Goal: Task Accomplishment & Management: Manage account settings

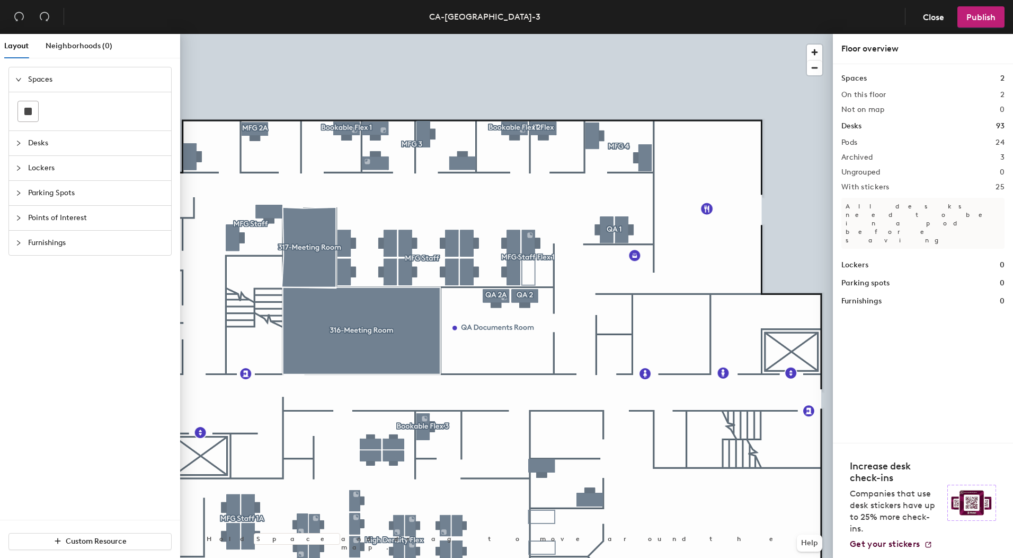
click at [500, 34] on div at bounding box center [506, 34] width 653 height 0
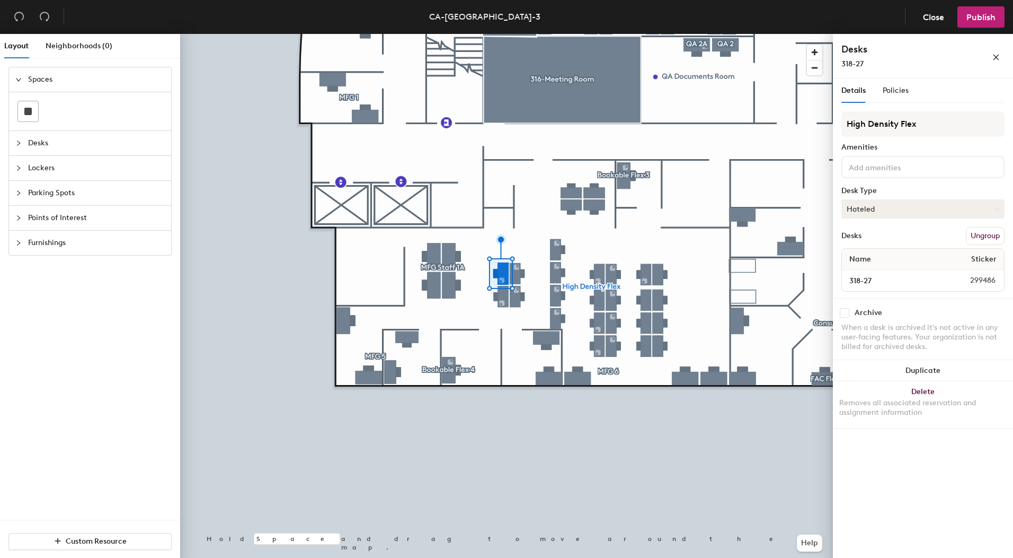
click at [887, 211] on button "Hoteled" at bounding box center [923, 208] width 163 height 19
click at [878, 243] on div "Assigned" at bounding box center [895, 242] width 106 height 16
click at [904, 283] on input "318-27" at bounding box center [894, 280] width 101 height 15
click at [900, 281] on input "318-27" at bounding box center [894, 280] width 101 height 15
paste input "[PERSON_NAME]"
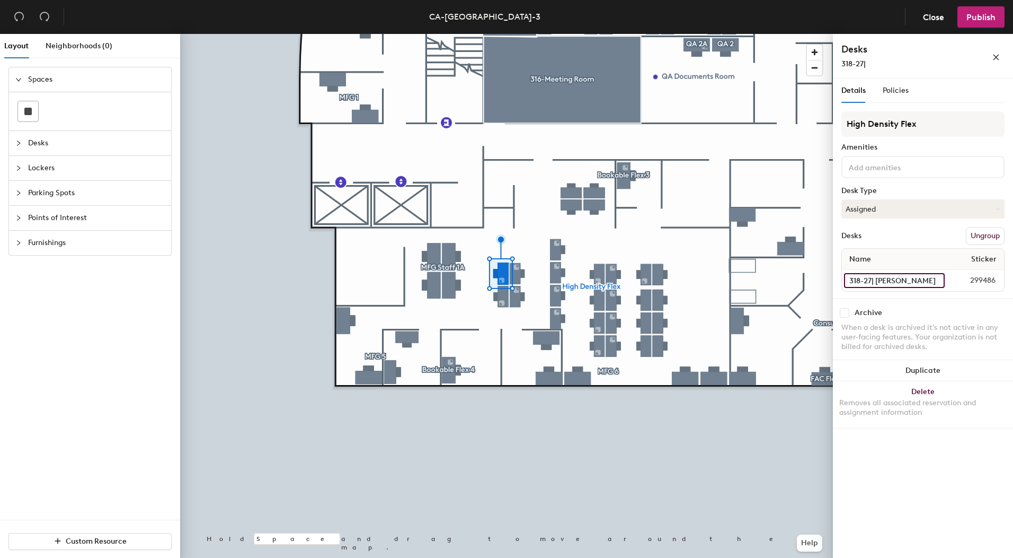
scroll to position [0, 11]
type input "318-27| [PERSON_NAME]"
click at [996, 58] on icon "close" at bounding box center [997, 58] width 6 height 6
click at [892, 281] on input "318-30" at bounding box center [894, 280] width 101 height 15
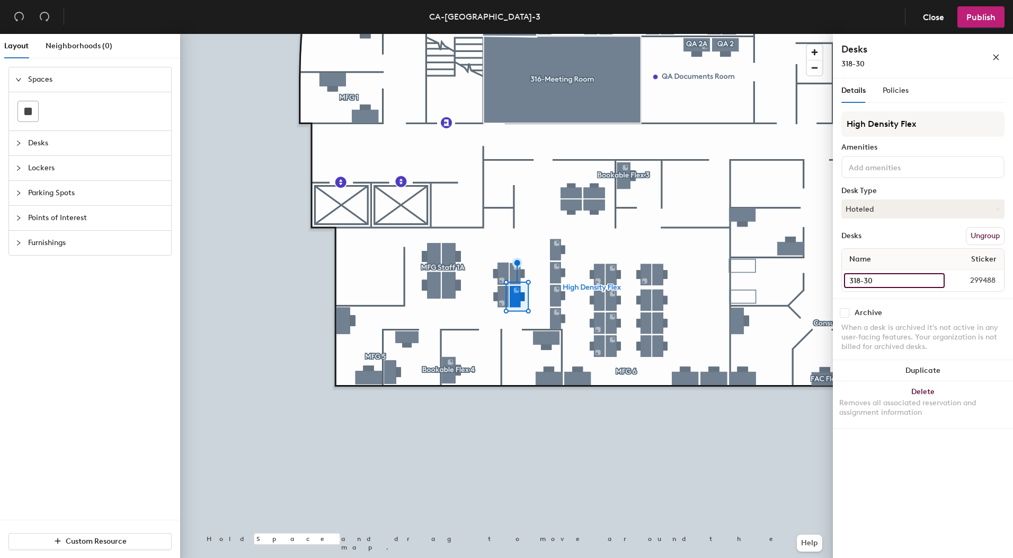
click at [892, 280] on input "318-30" at bounding box center [894, 280] width 101 height 15
paste input "[PERSON_NAME]"
type input "318-30| [PERSON_NAME]"
click at [896, 279] on input "318-28" at bounding box center [894, 280] width 101 height 15
click at [895, 279] on input "318-28" at bounding box center [894, 280] width 101 height 15
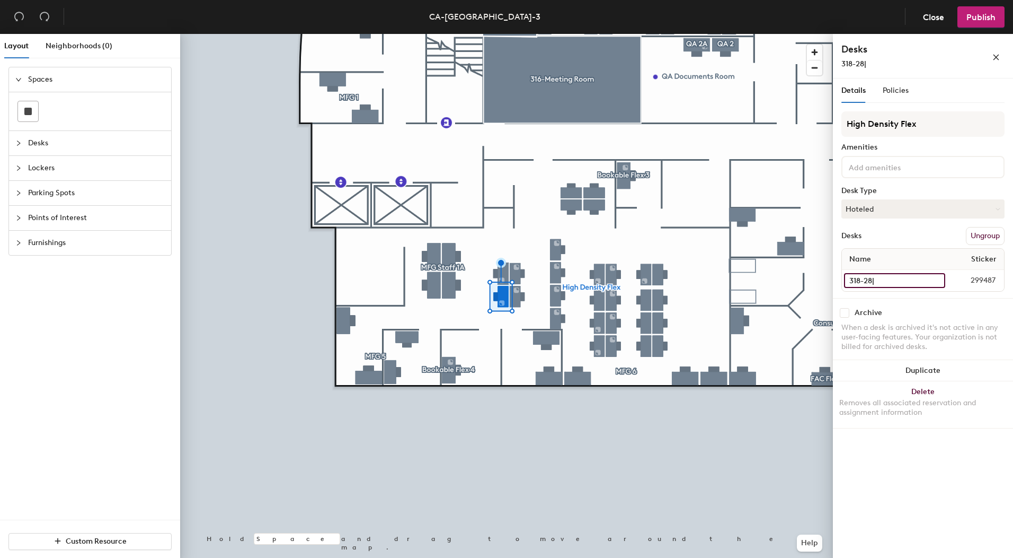
paste input "[PERSON_NAME]"
type input "318-28| [PERSON_NAME]"
click at [894, 280] on input "318-29" at bounding box center [894, 280] width 101 height 15
click at [894, 281] on input "318-29" at bounding box center [894, 280] width 101 height 15
paste input "[PERSON_NAME]"
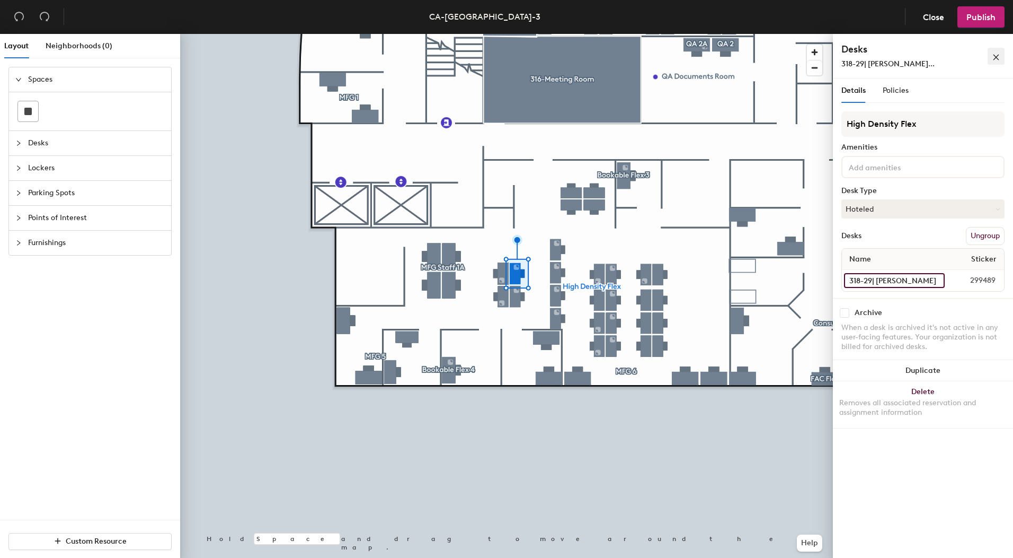
type input "318-29| [PERSON_NAME]"
click at [1002, 54] on button "button" at bounding box center [996, 56] width 17 height 17
click at [871, 213] on button "Hoteled" at bounding box center [923, 208] width 163 height 19
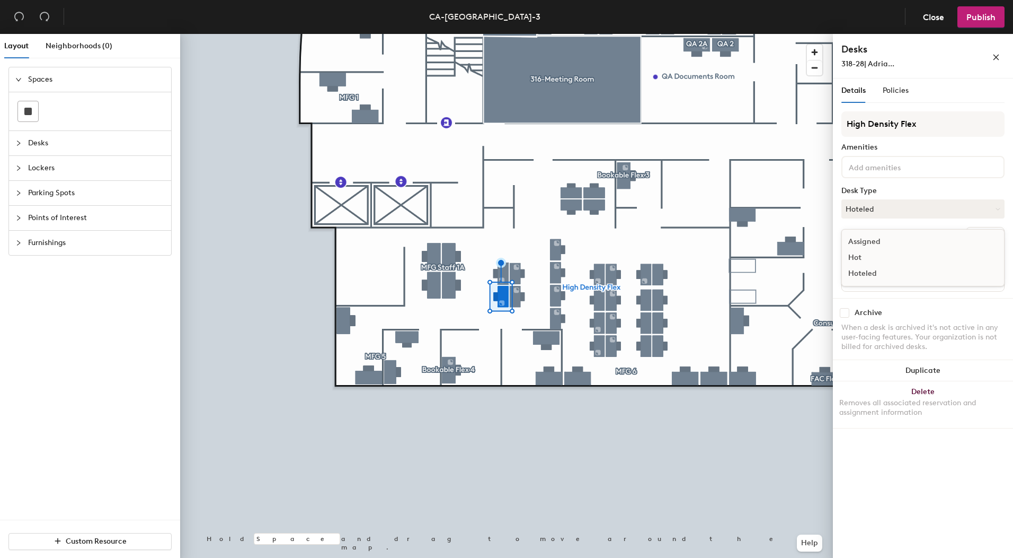
click at [871, 241] on div "Assigned" at bounding box center [895, 242] width 106 height 16
click at [880, 208] on button "Hoteled" at bounding box center [923, 208] width 163 height 19
click at [883, 243] on div "Assigned" at bounding box center [895, 242] width 106 height 16
click at [889, 210] on button "Hoteled" at bounding box center [923, 208] width 163 height 19
click at [889, 238] on div "Assigned" at bounding box center [895, 242] width 106 height 16
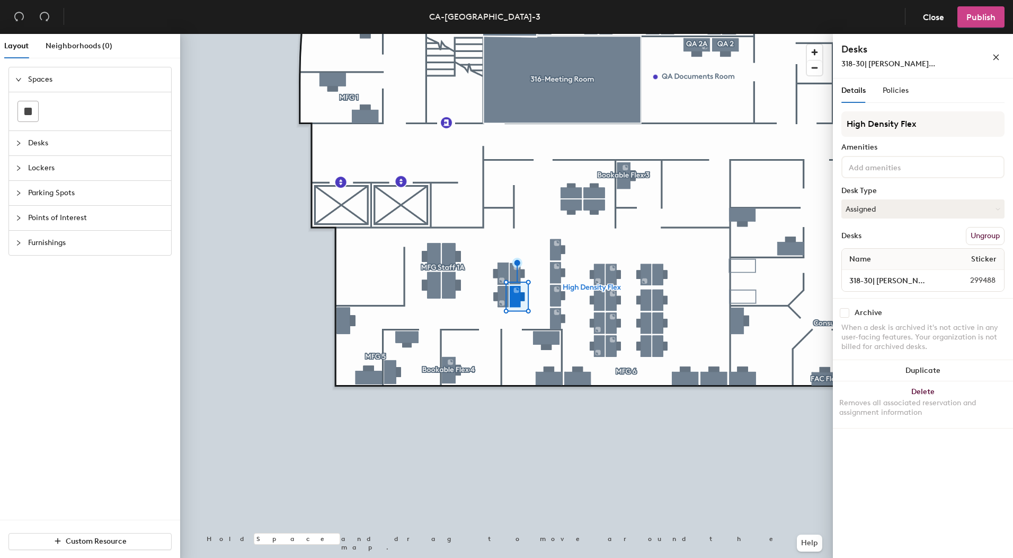
click at [979, 21] on span "Publish" at bounding box center [981, 17] width 29 height 10
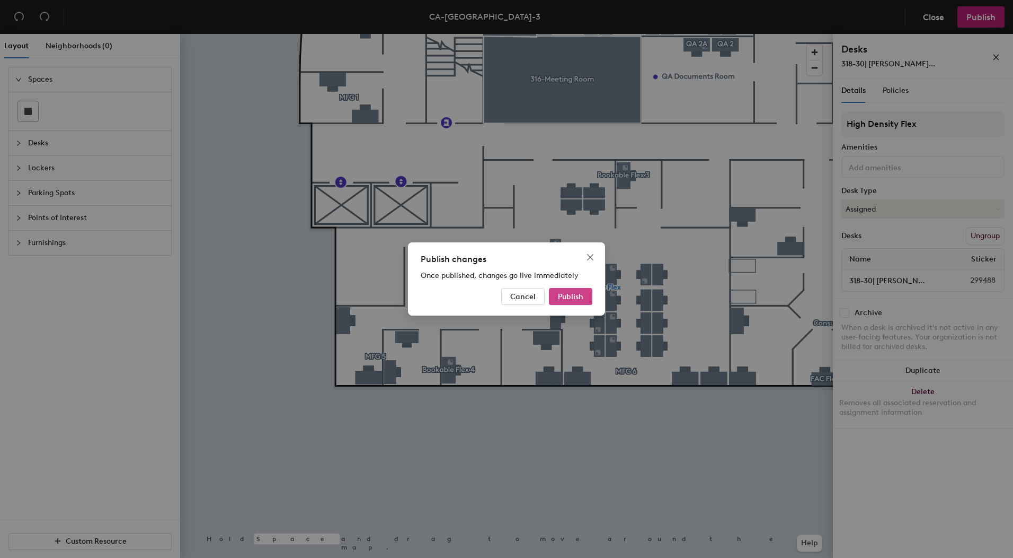
click at [565, 299] on span "Publish" at bounding box center [570, 296] width 25 height 9
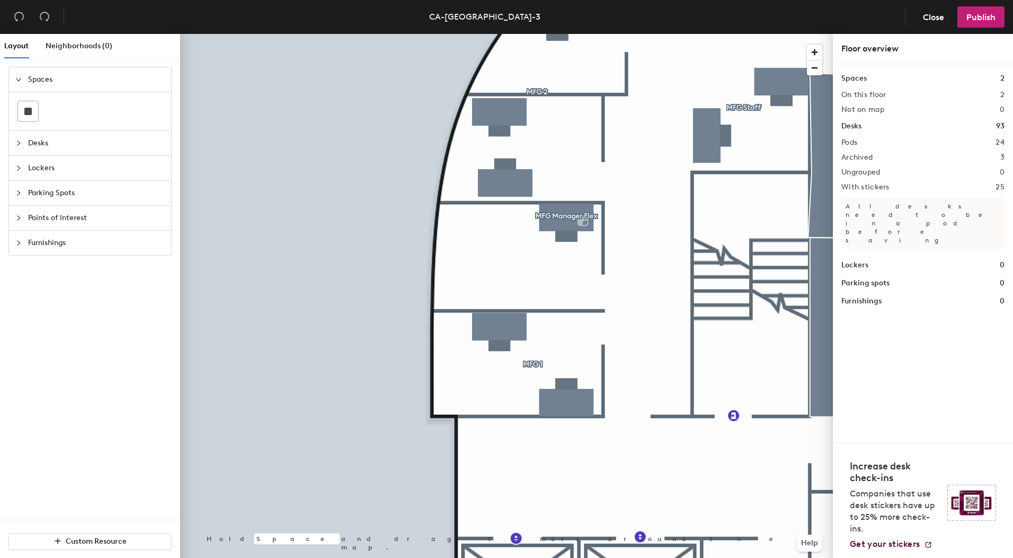
click at [45, 145] on span "Desks" at bounding box center [96, 143] width 137 height 24
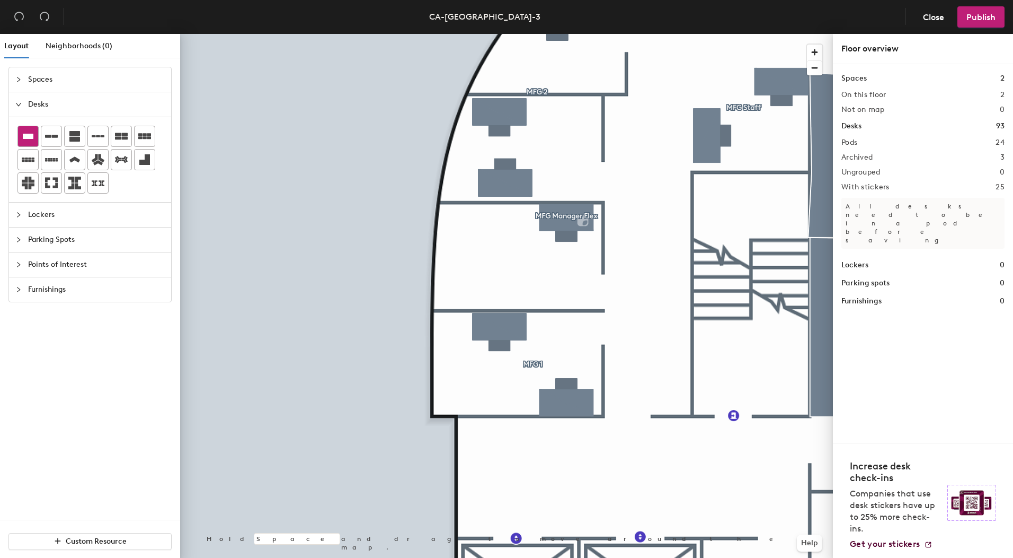
click at [33, 135] on icon at bounding box center [28, 136] width 11 height 5
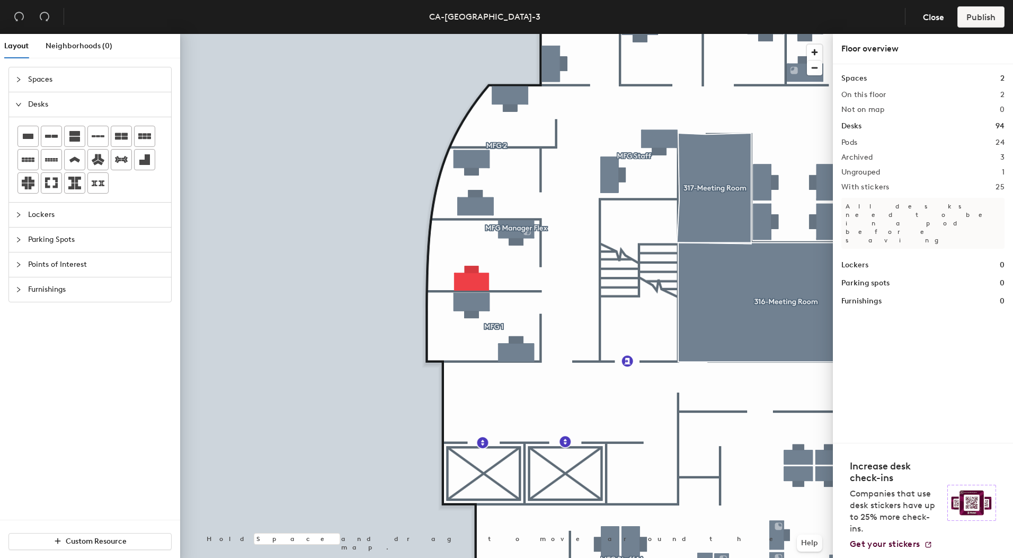
click at [473, 34] on div at bounding box center [506, 34] width 653 height 0
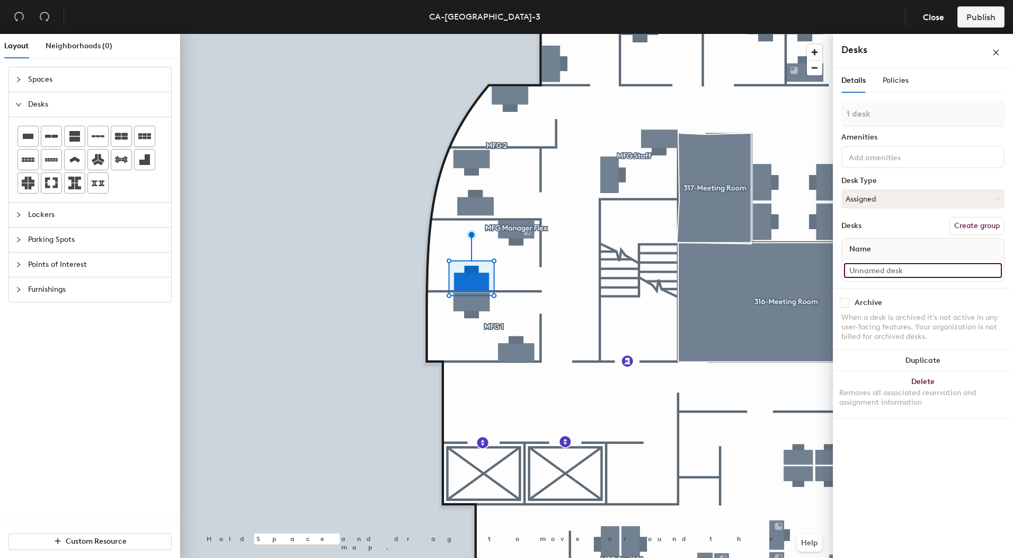
click at [864, 273] on input at bounding box center [923, 270] width 158 height 15
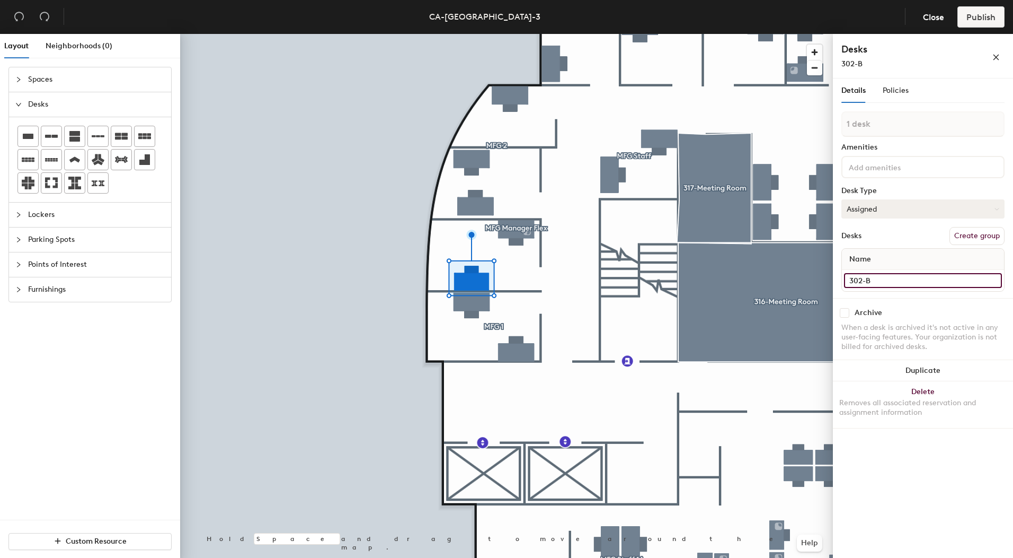
type input "302-B"
click at [878, 208] on button "Assigned" at bounding box center [923, 208] width 163 height 19
click at [878, 236] on div "Assigned" at bounding box center [895, 242] width 106 height 16
click at [995, 54] on icon "close" at bounding box center [996, 57] width 7 height 7
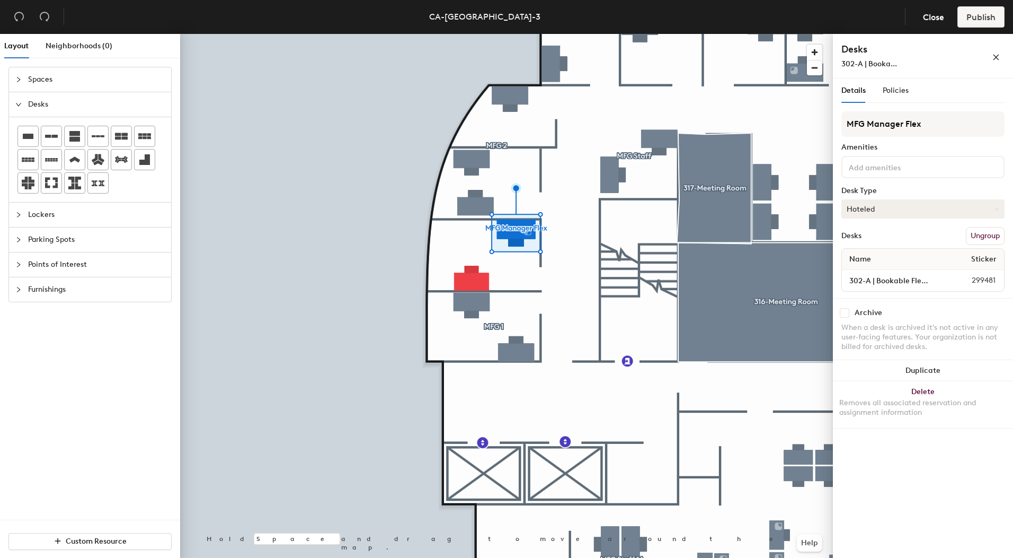
click at [853, 201] on button "Hoteled" at bounding box center [923, 208] width 163 height 19
click at [864, 237] on div "Assigned" at bounding box center [895, 242] width 106 height 16
click at [991, 234] on button "Ungroup" at bounding box center [985, 236] width 39 height 18
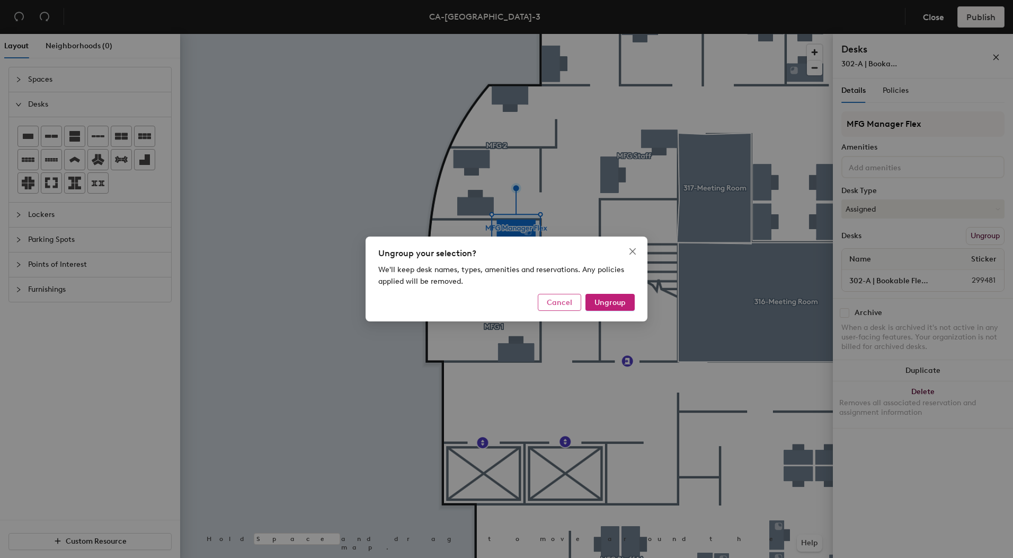
click at [567, 303] on span "Cancel" at bounding box center [559, 302] width 25 height 9
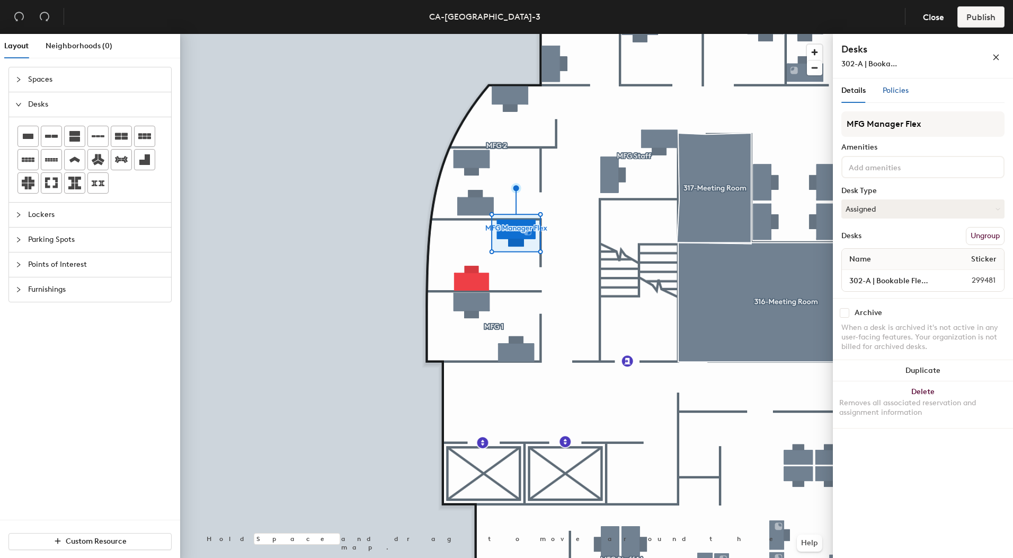
click at [895, 91] on span "Policies" at bounding box center [896, 90] width 26 height 9
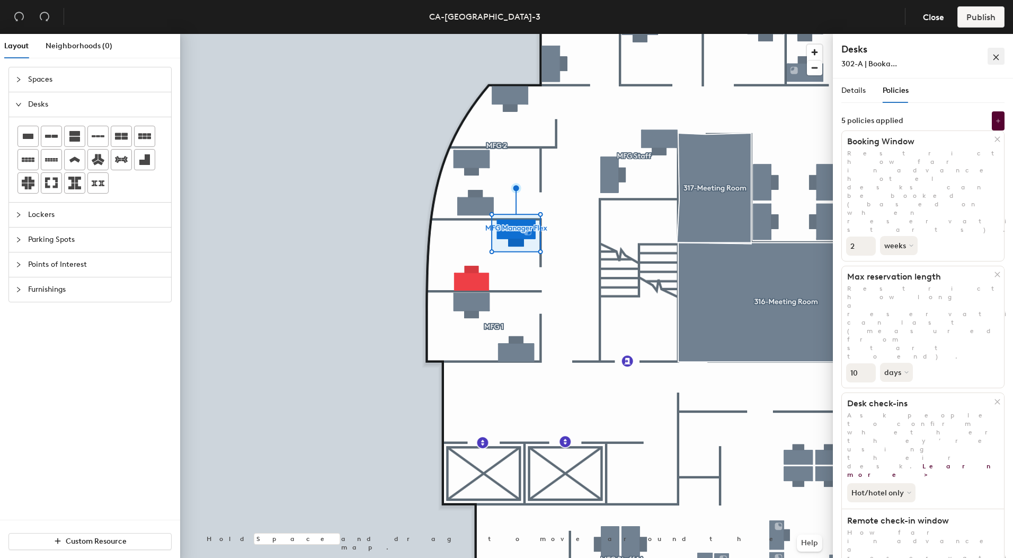
click at [994, 56] on icon "close" at bounding box center [996, 57] width 7 height 7
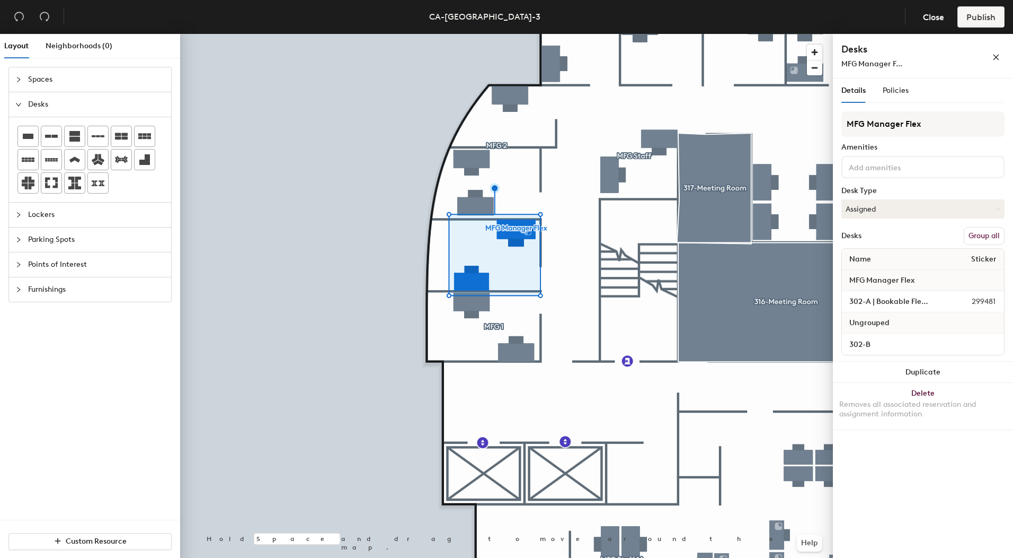
click at [978, 240] on button "Group all" at bounding box center [984, 236] width 41 height 18
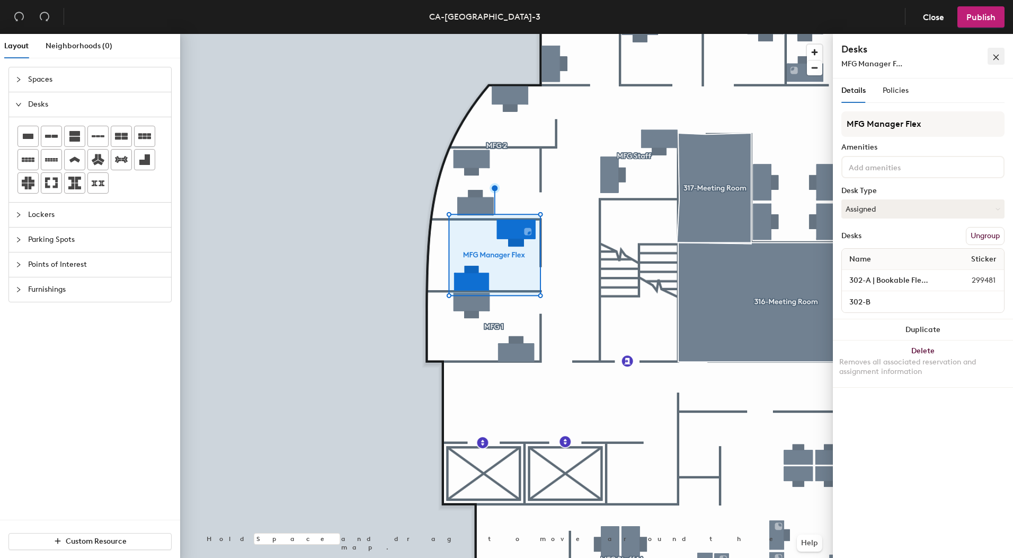
click at [993, 56] on icon "close" at bounding box center [996, 57] width 7 height 7
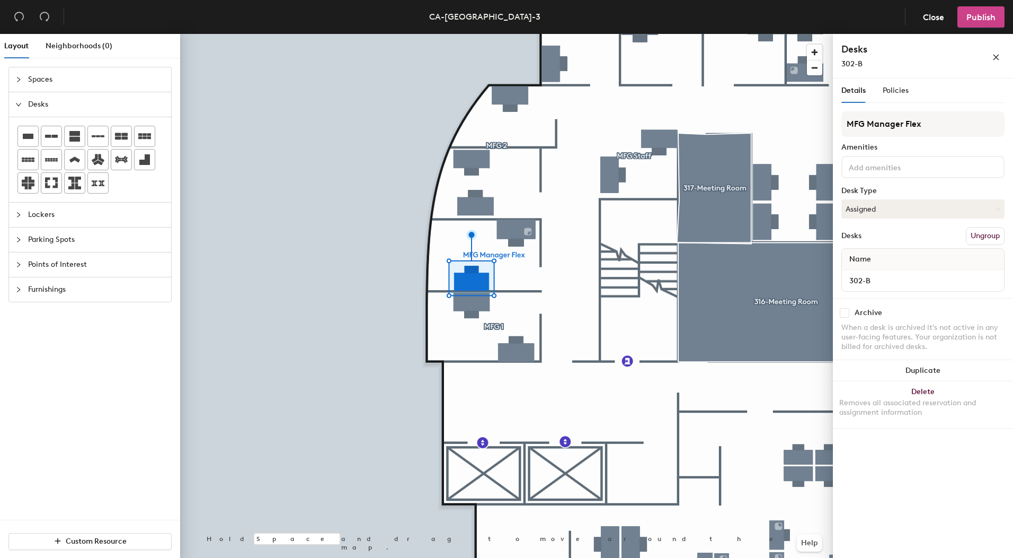
click at [984, 16] on span "Publish" at bounding box center [981, 17] width 29 height 10
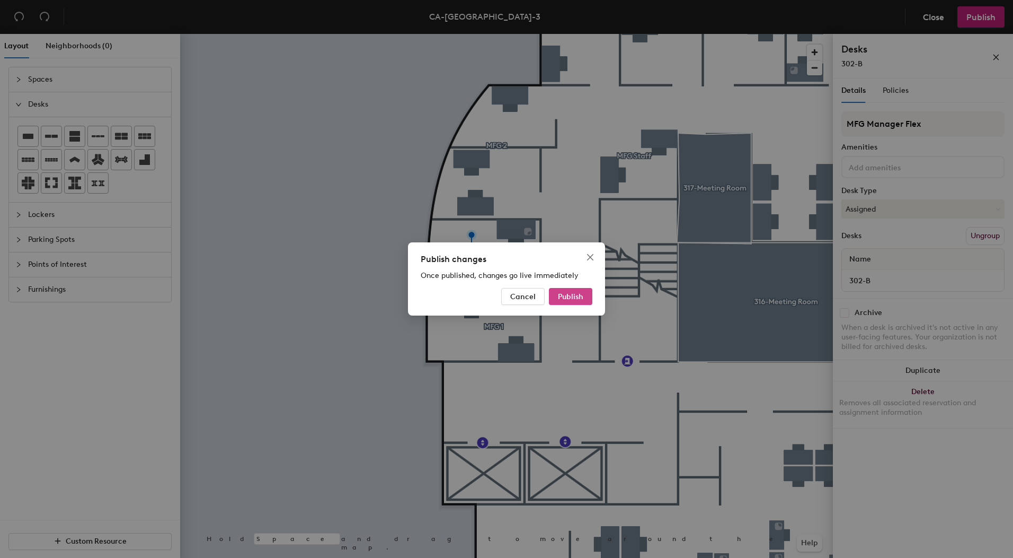
click at [579, 299] on span "Publish" at bounding box center [570, 296] width 25 height 9
